Goal: Task Accomplishment & Management: Manage account settings

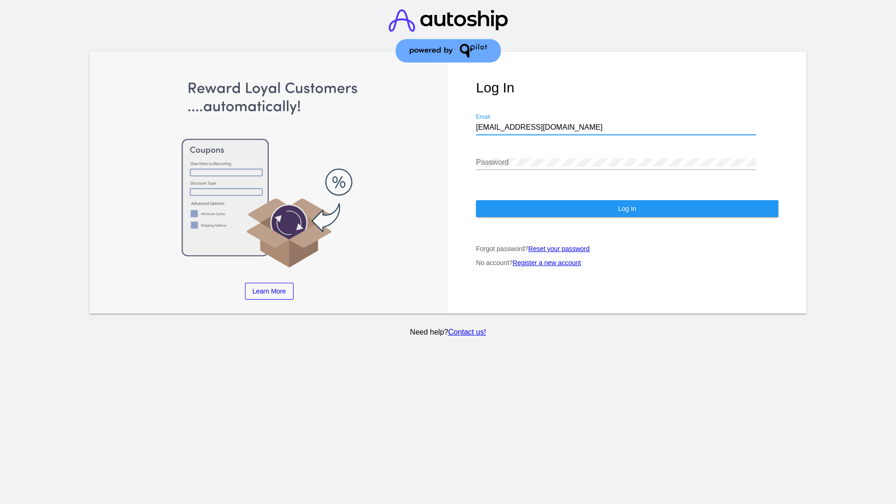
type input "[EMAIL_ADDRESS][DOMAIN_NAME]"
click at [627, 209] on span "Log In" at bounding box center [627, 208] width 18 height 7
